Goal: Information Seeking & Learning: Learn about a topic

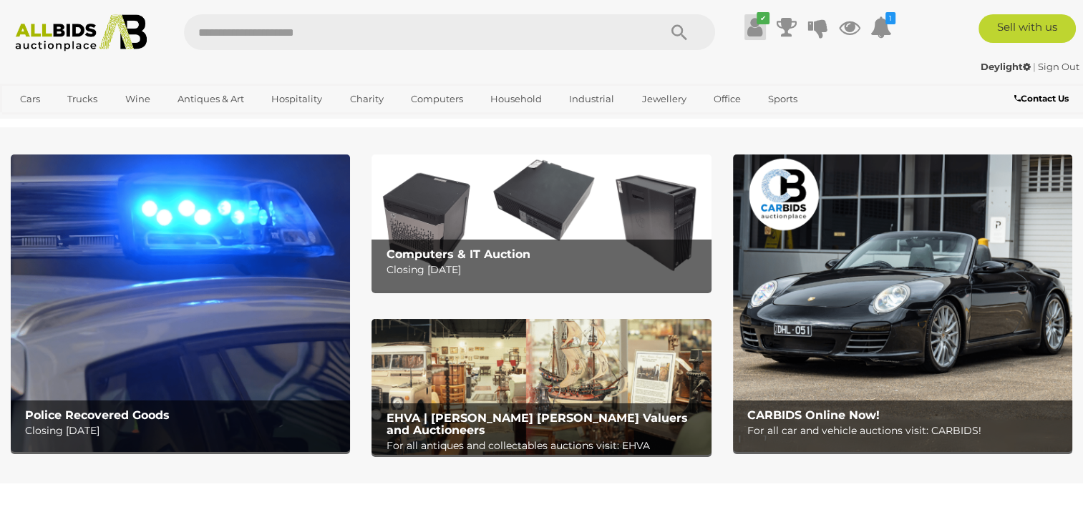
click at [763, 19] on icon "✔" at bounding box center [762, 18] width 13 height 12
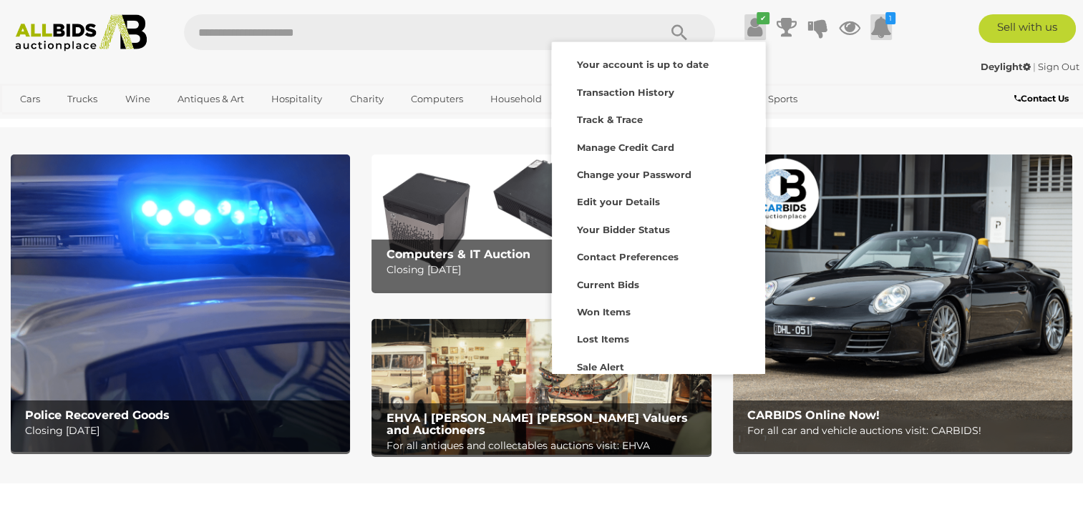
click at [887, 17] on icon "1" at bounding box center [890, 18] width 10 height 12
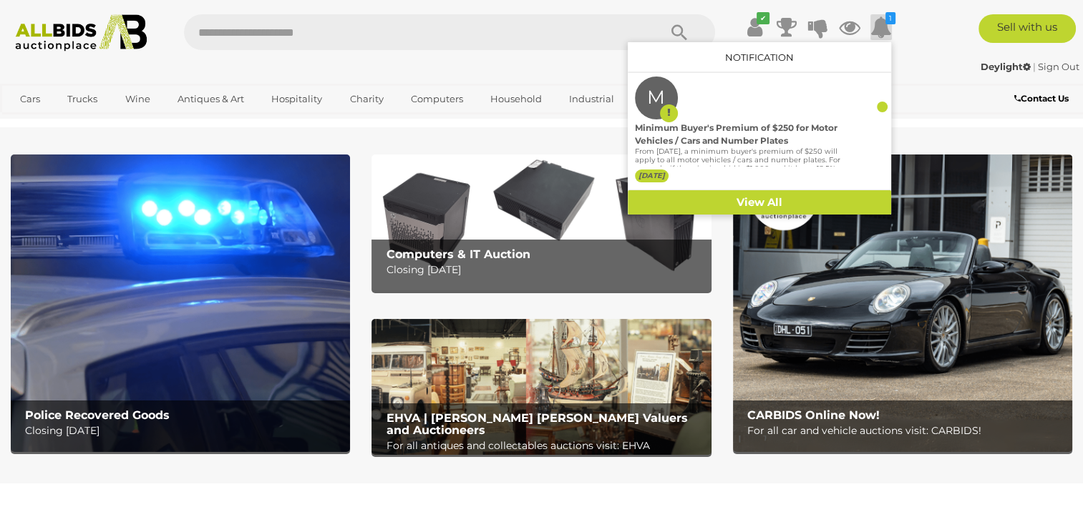
click at [924, 25] on div "Sell with us" at bounding box center [1002, 28] width 184 height 29
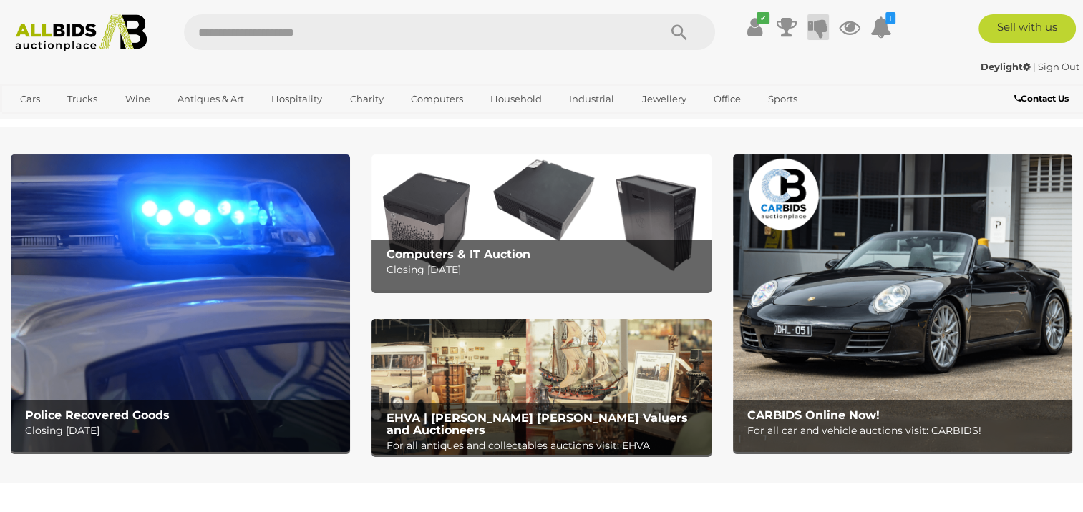
click at [819, 31] on icon at bounding box center [818, 27] width 20 height 26
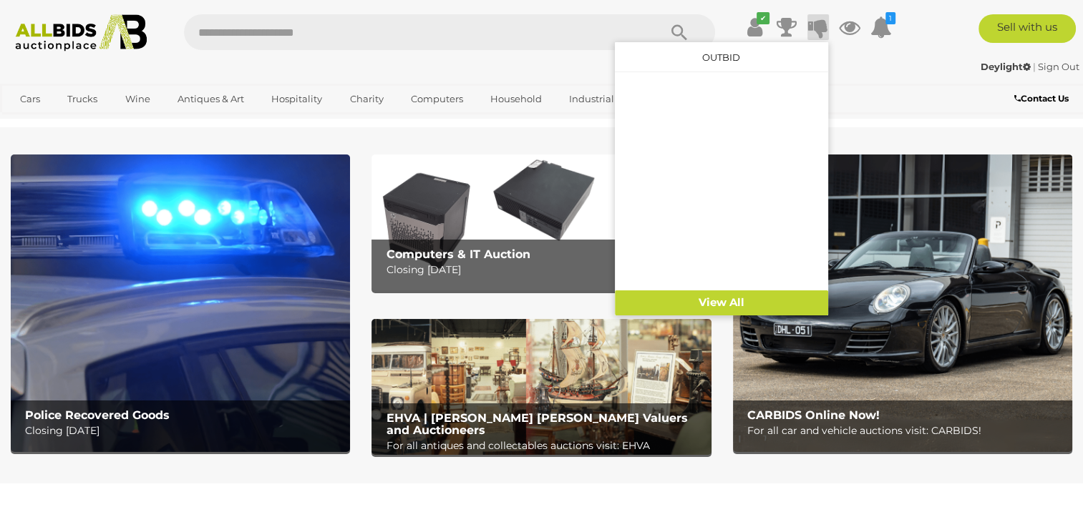
click at [947, 31] on div "Sell with us" at bounding box center [1002, 28] width 184 height 29
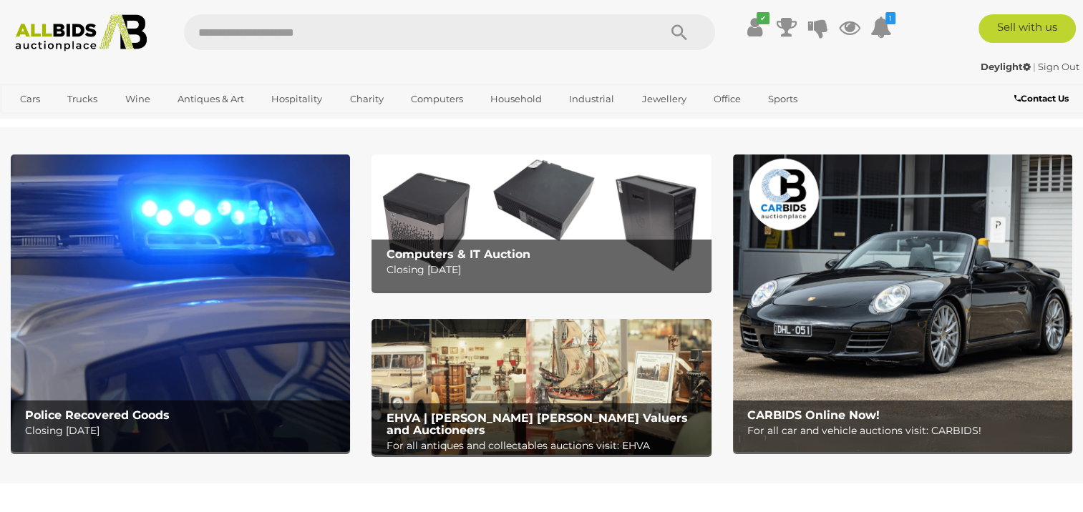
click at [142, 414] on b "Police Recovered Goods" at bounding box center [97, 416] width 145 height 14
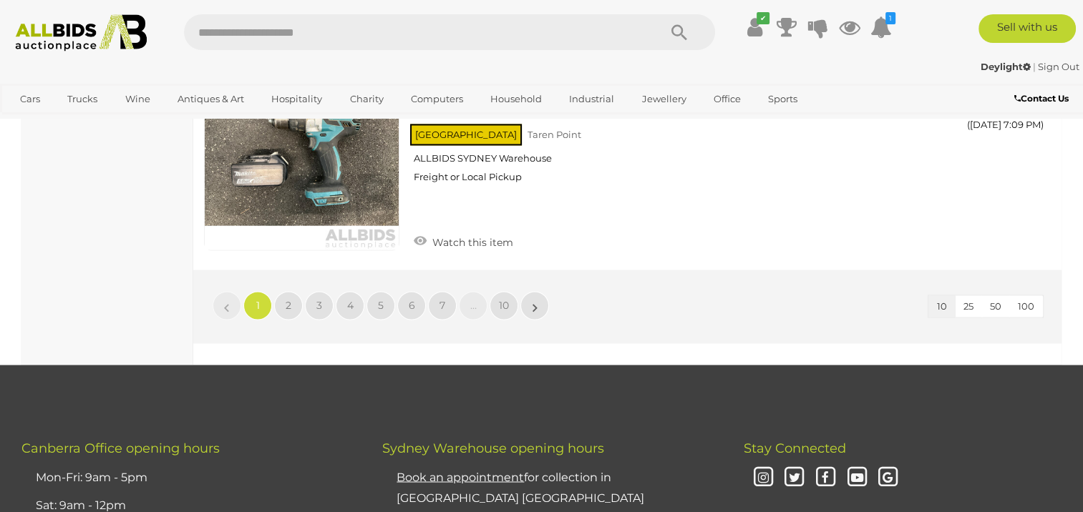
scroll to position [2356, 0]
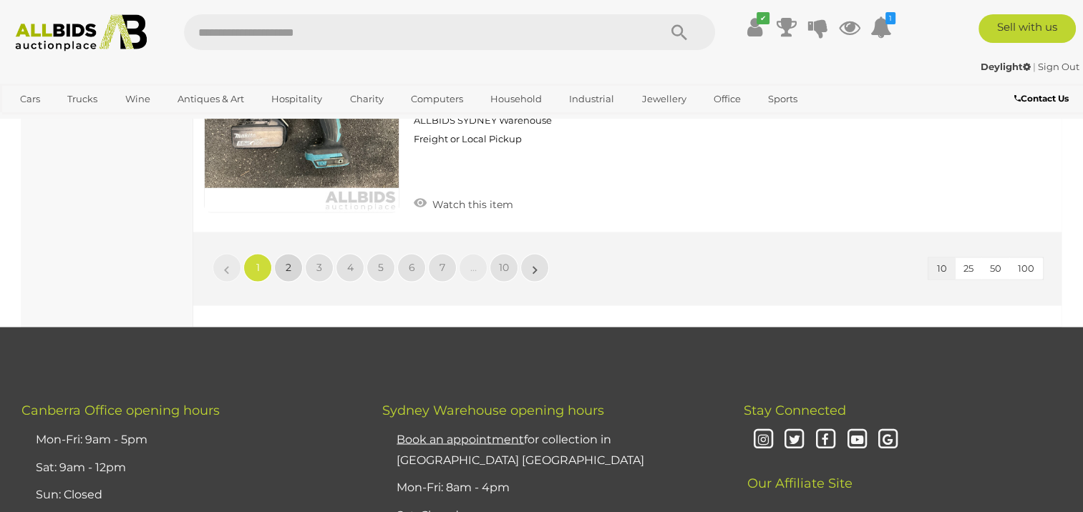
click at [291, 261] on span "2" at bounding box center [289, 267] width 6 height 13
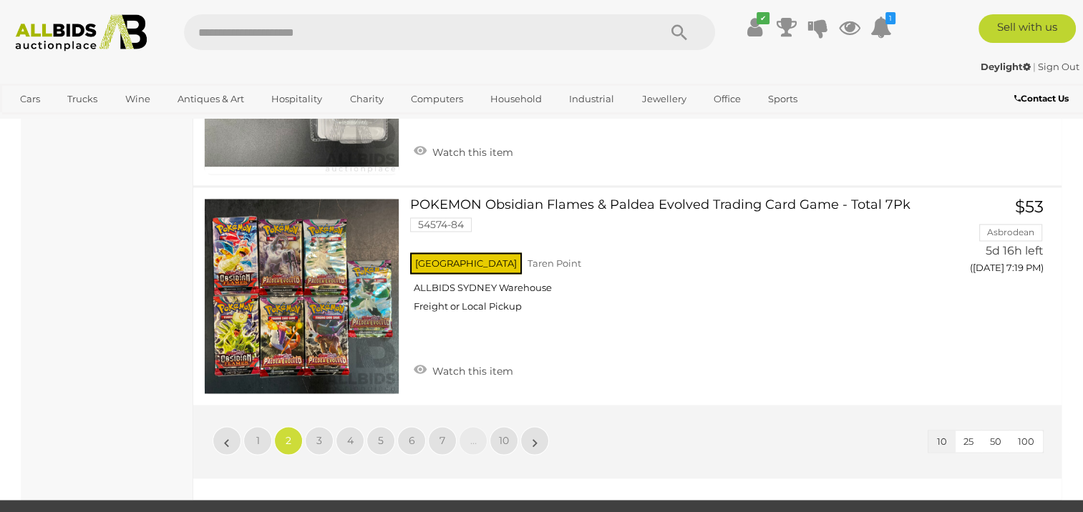
scroll to position [2243, 0]
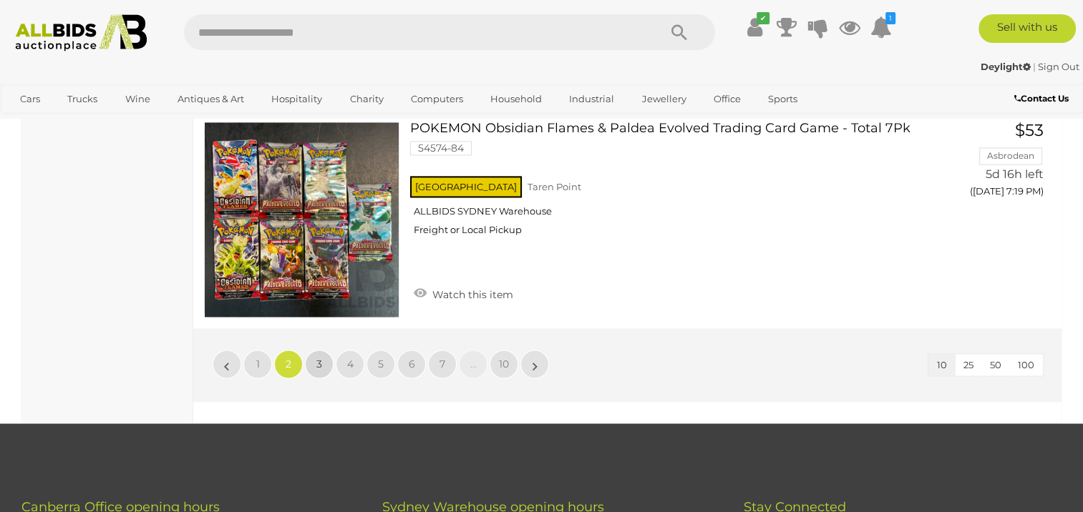
click at [321, 361] on span "3" at bounding box center [319, 364] width 6 height 13
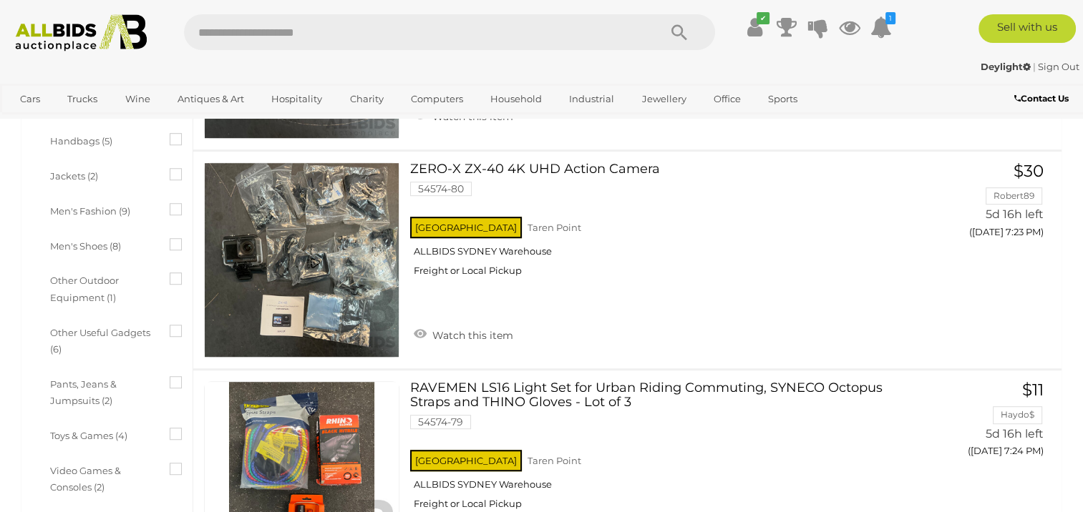
scroll to position [868, 0]
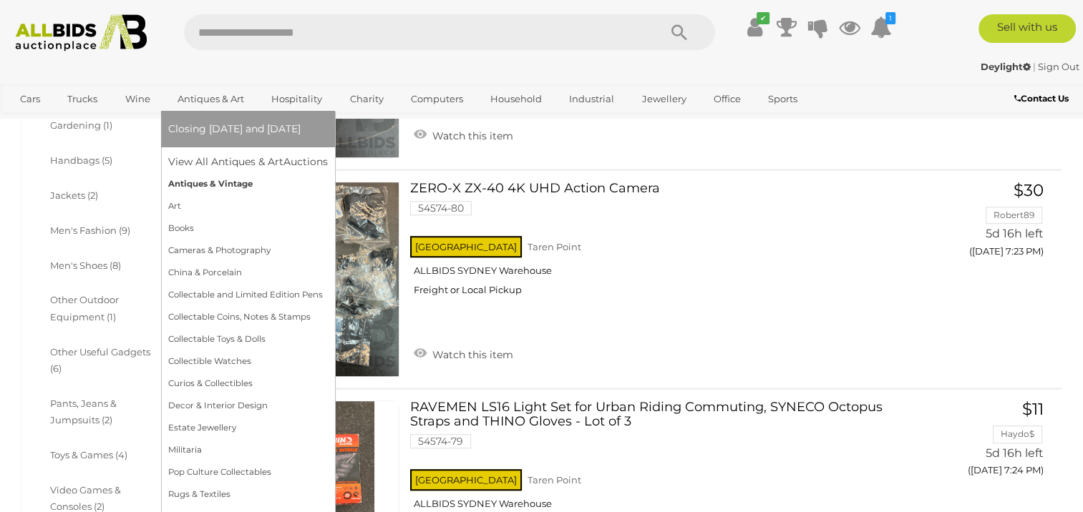
click at [226, 185] on link "Antiques & Vintage" at bounding box center [248, 184] width 160 height 22
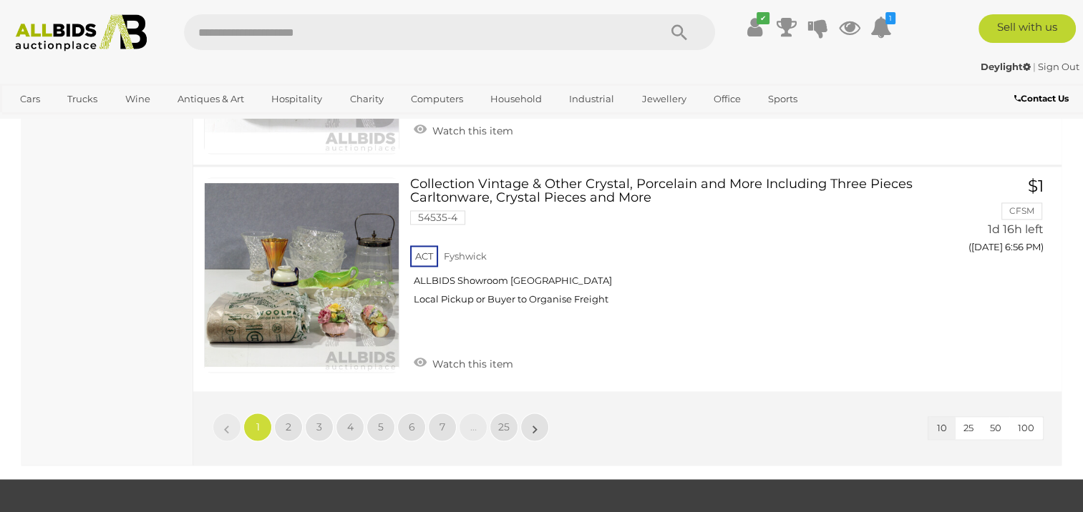
scroll to position [2203, 0]
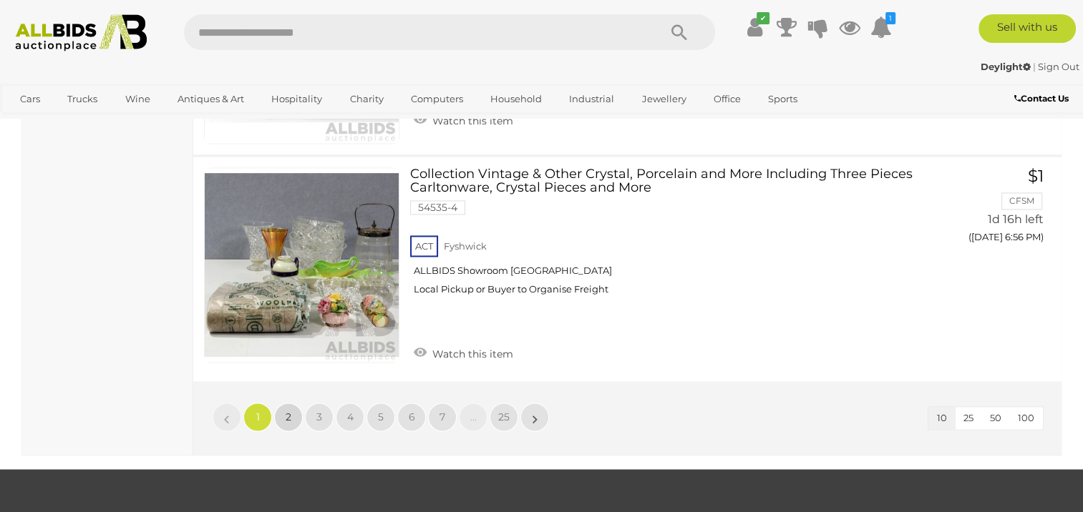
click at [288, 412] on span "2" at bounding box center [289, 417] width 6 height 13
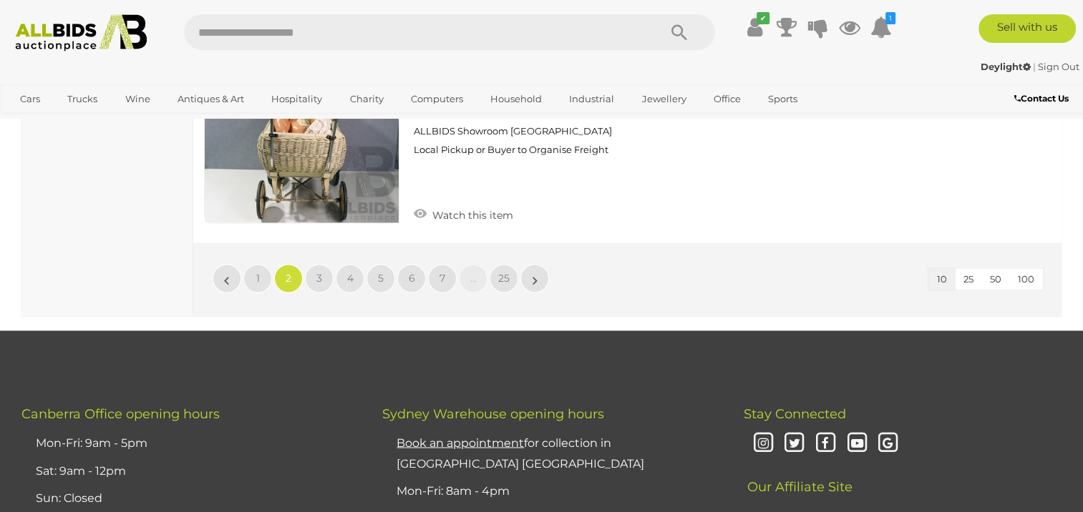
scroll to position [2367, 0]
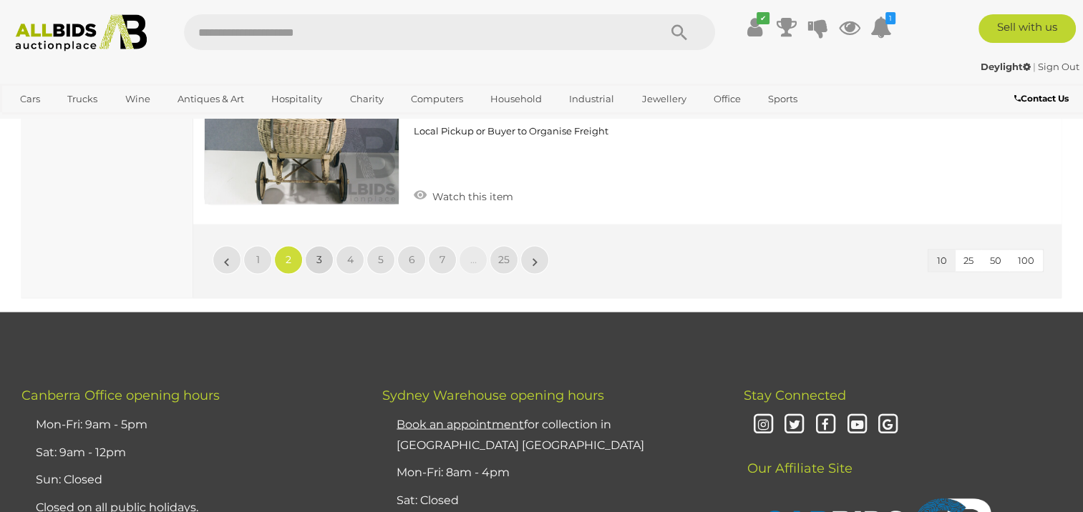
click at [318, 255] on span "3" at bounding box center [319, 259] width 6 height 13
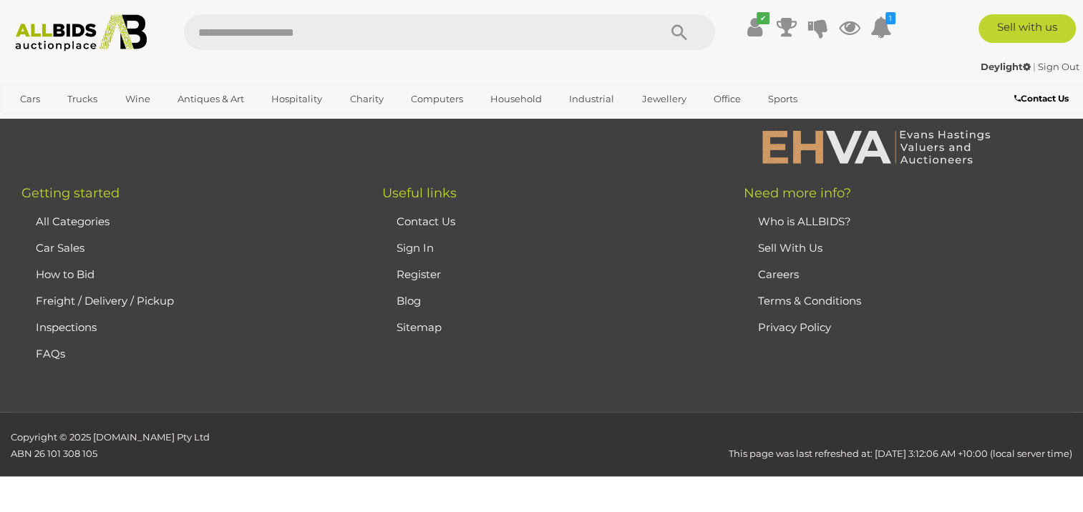
scroll to position [193, 0]
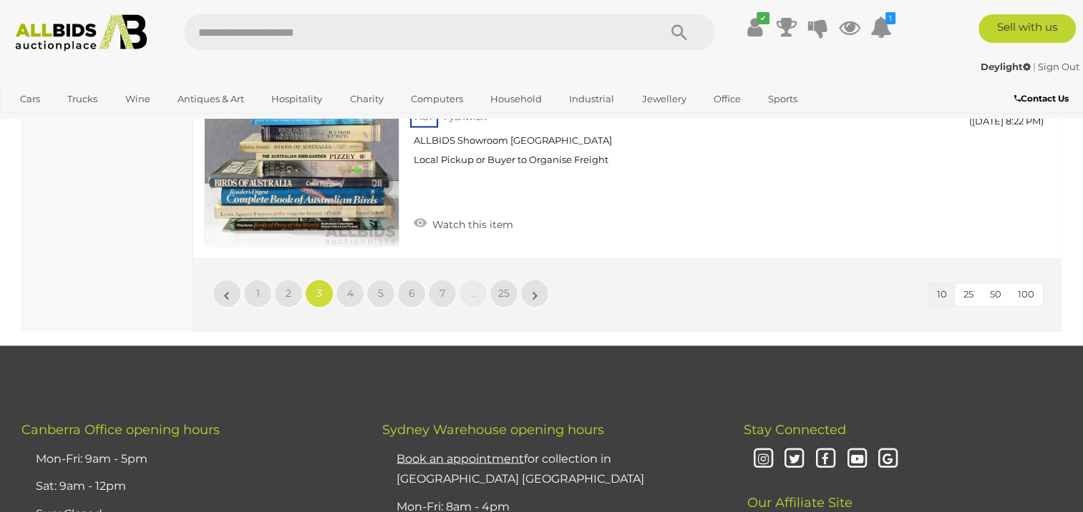
scroll to position [2359, 0]
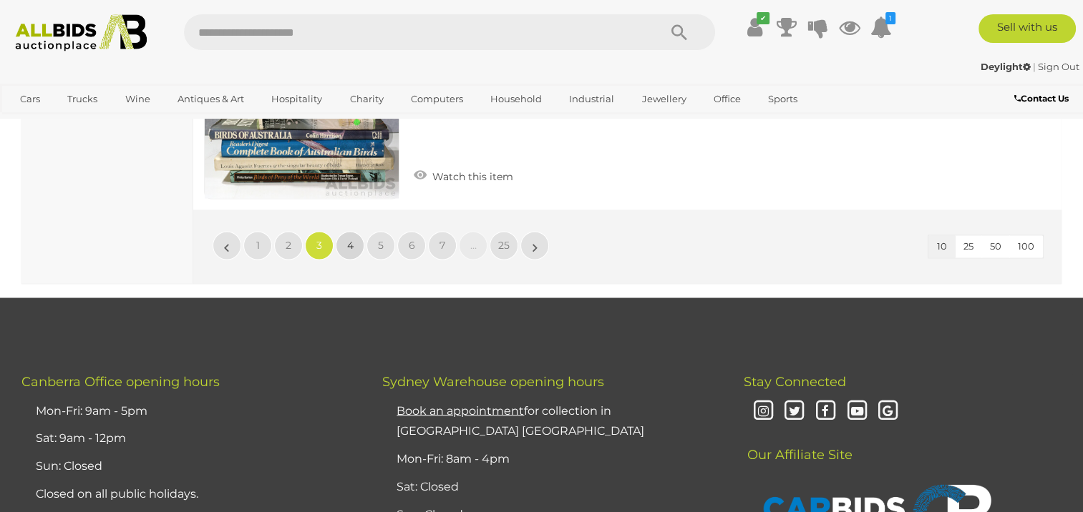
click at [355, 231] on link "4" at bounding box center [350, 245] width 29 height 29
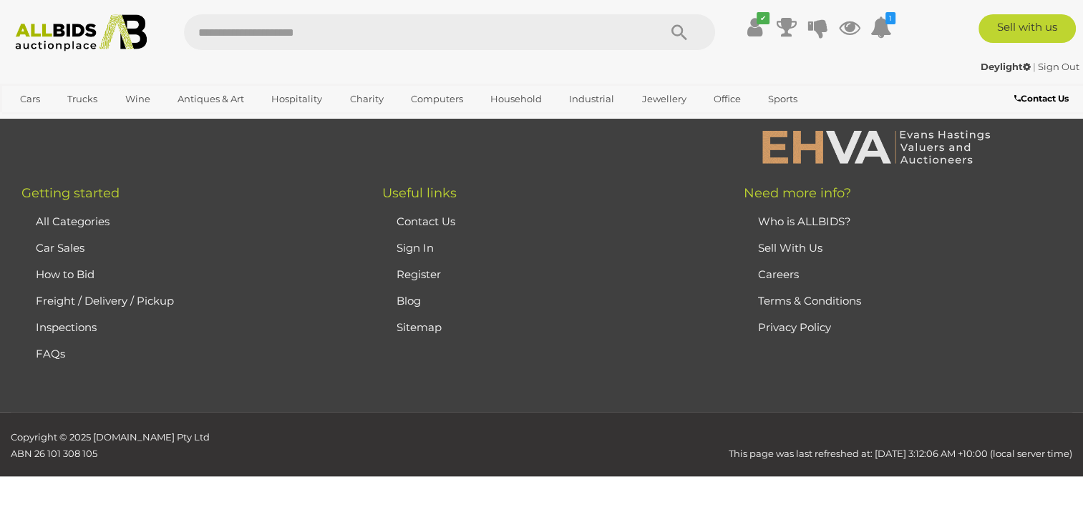
scroll to position [193, 0]
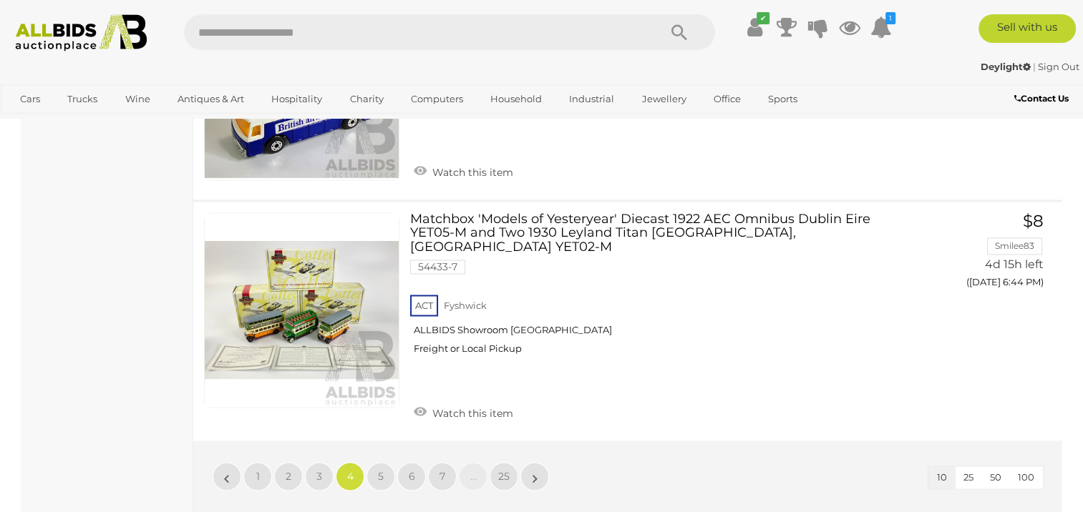
scroll to position [2225, 0]
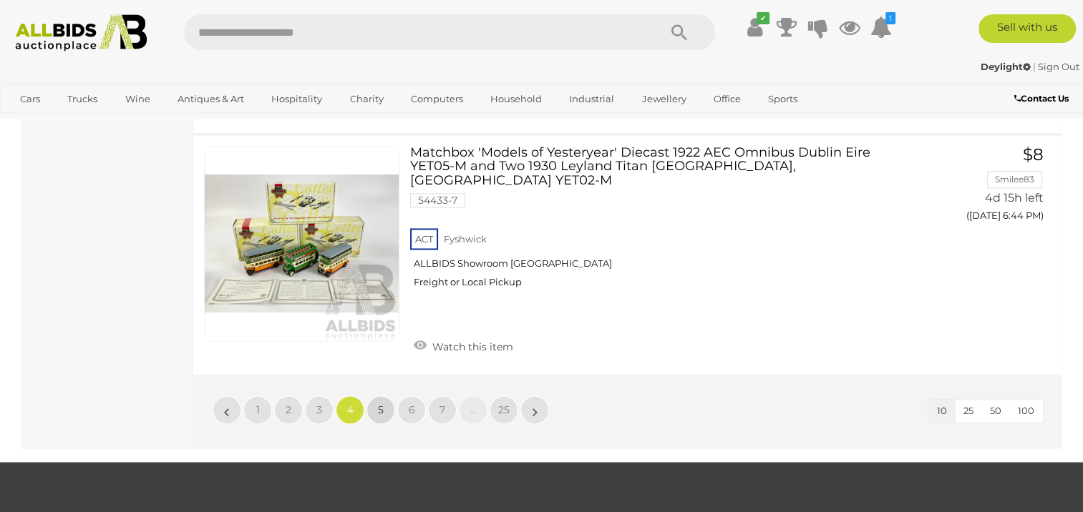
click at [381, 404] on span "5" at bounding box center [381, 410] width 6 height 13
